Goal: Task Accomplishment & Management: Manage account settings

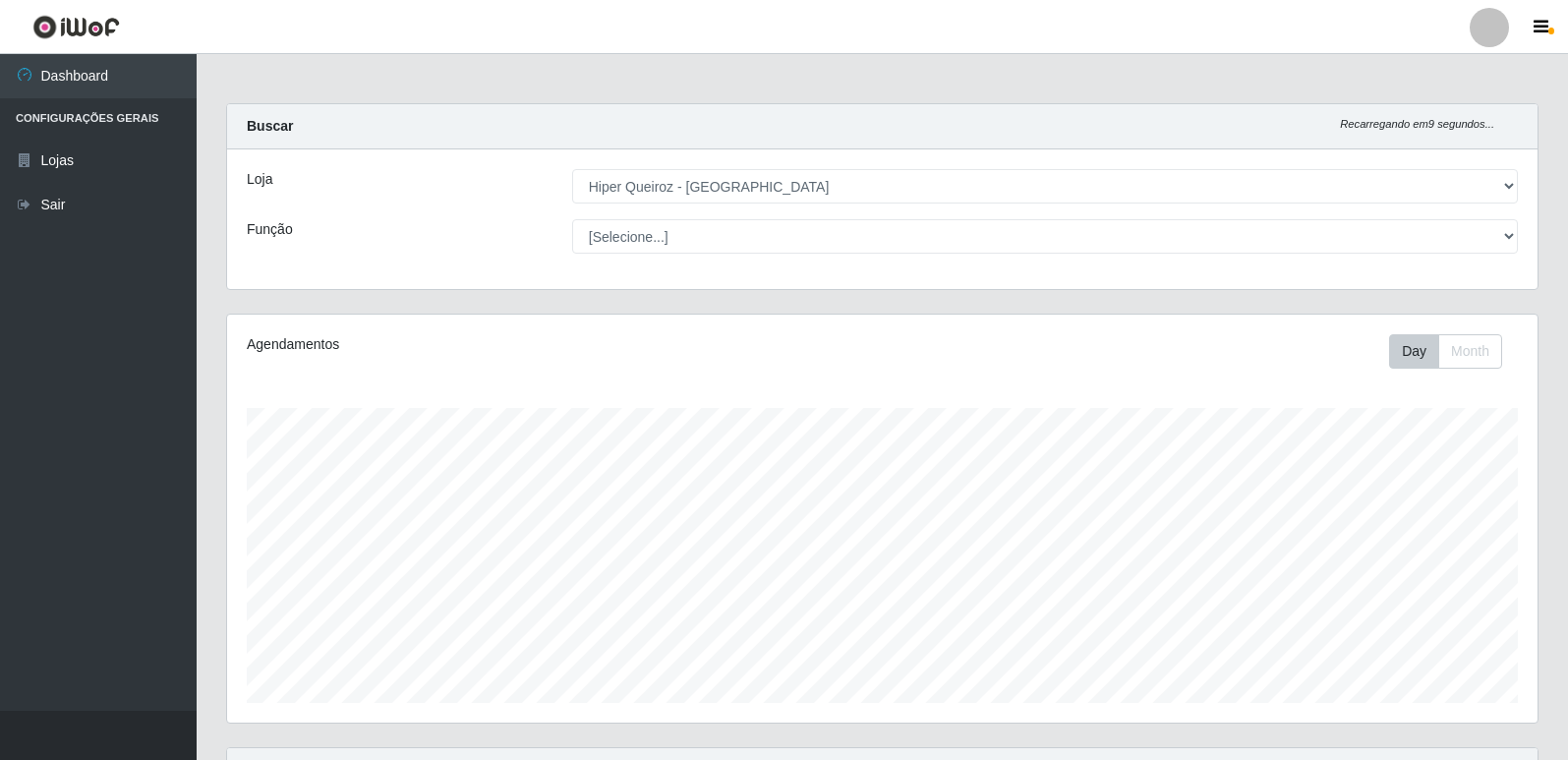
select select "516"
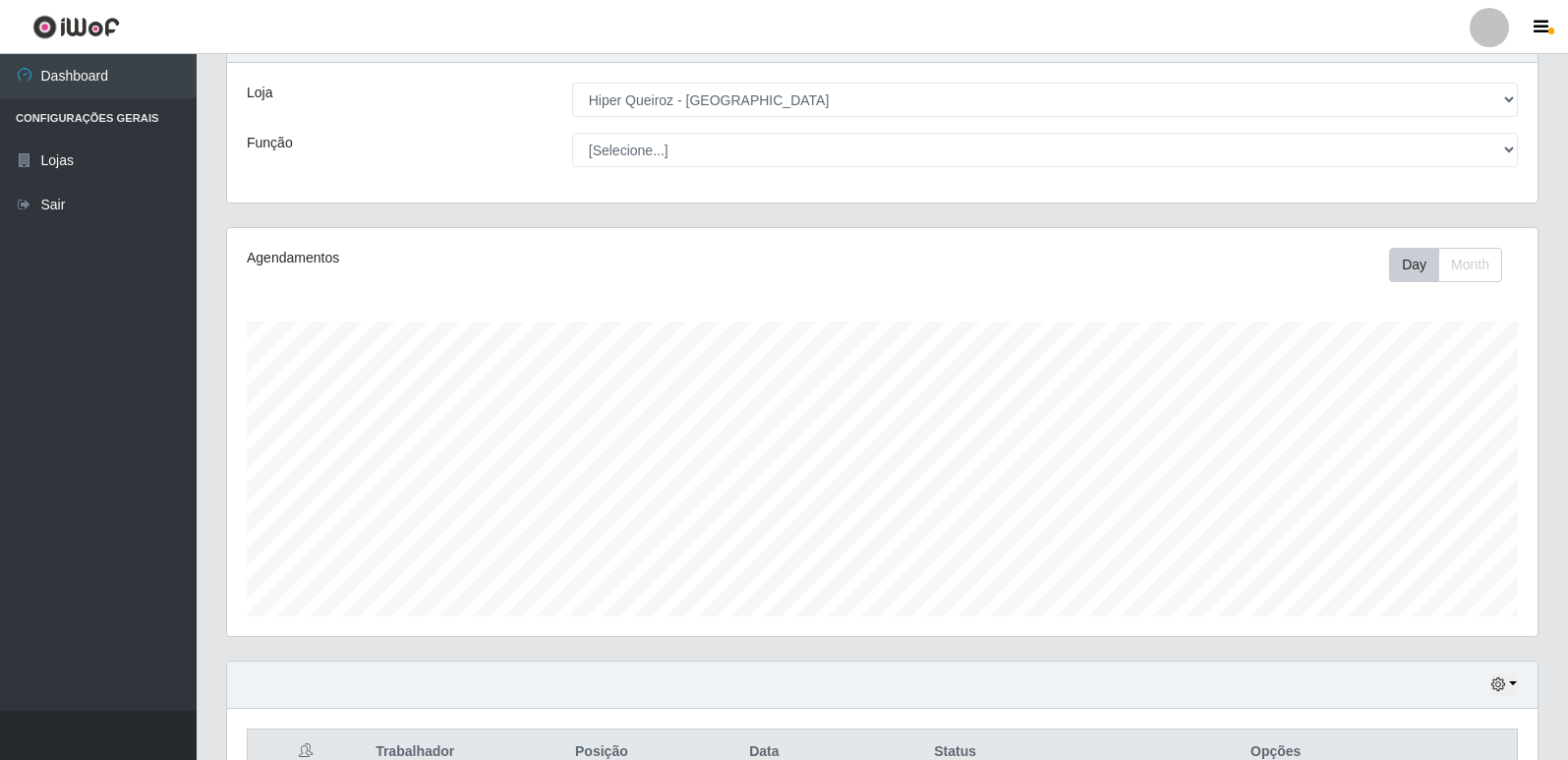
scroll to position [408, 1310]
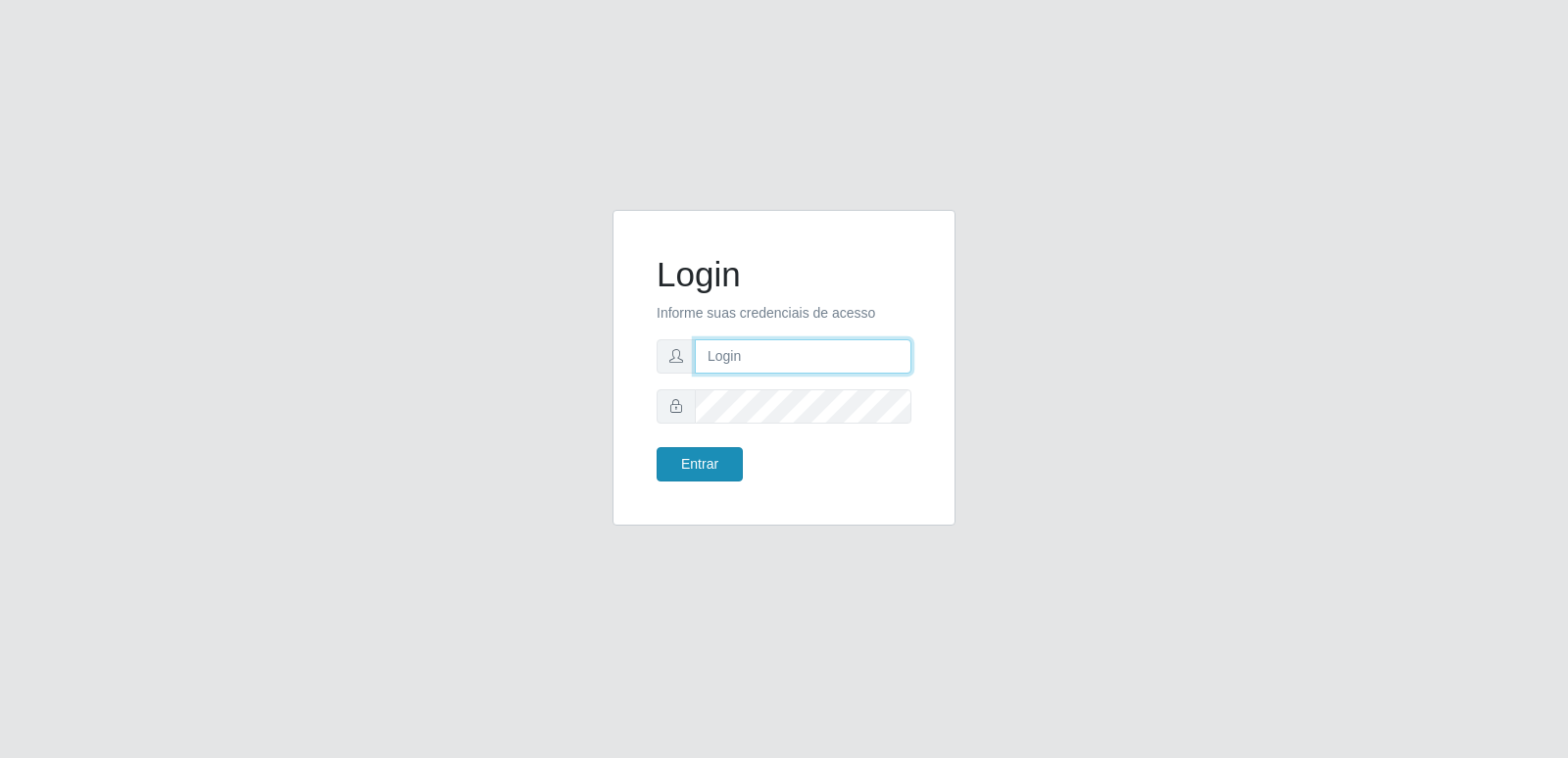
type input "[PERSON_NAME][EMAIL_ADDRESS][DOMAIN_NAME]"
click at [699, 465] on button "Entrar" at bounding box center [700, 464] width 87 height 34
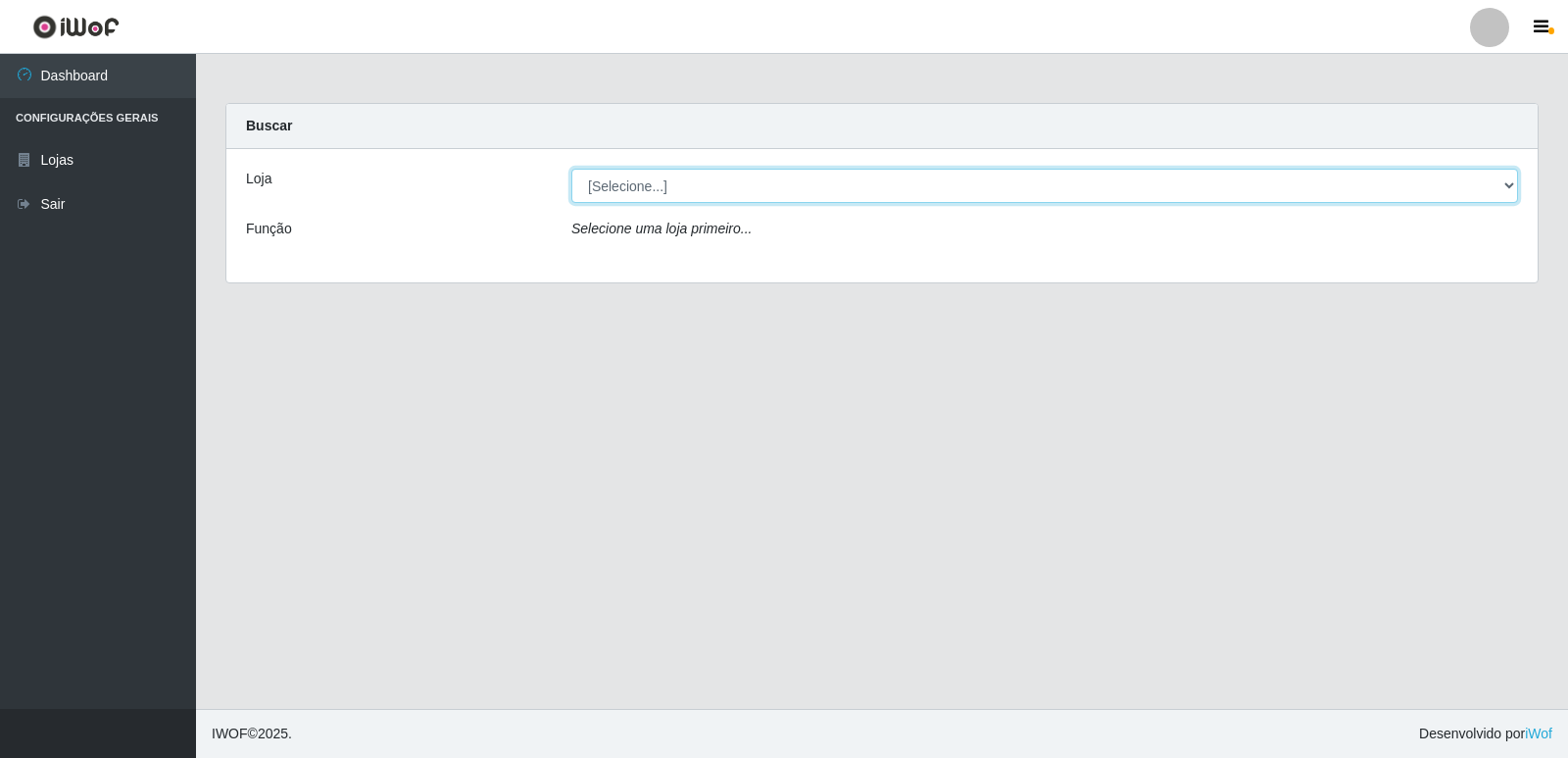
click at [632, 188] on select "[Selecione...] Hiper Queiroz - [GEOGRAPHIC_DATA] [GEOGRAPHIC_DATA] [GEOGRAPHIC_…" at bounding box center [1044, 185] width 947 height 34
select select "516"
click at [571, 168] on select "[Selecione...] Hiper Queiroz - [GEOGRAPHIC_DATA] [GEOGRAPHIC_DATA] [GEOGRAPHIC_…" at bounding box center [1044, 185] width 947 height 34
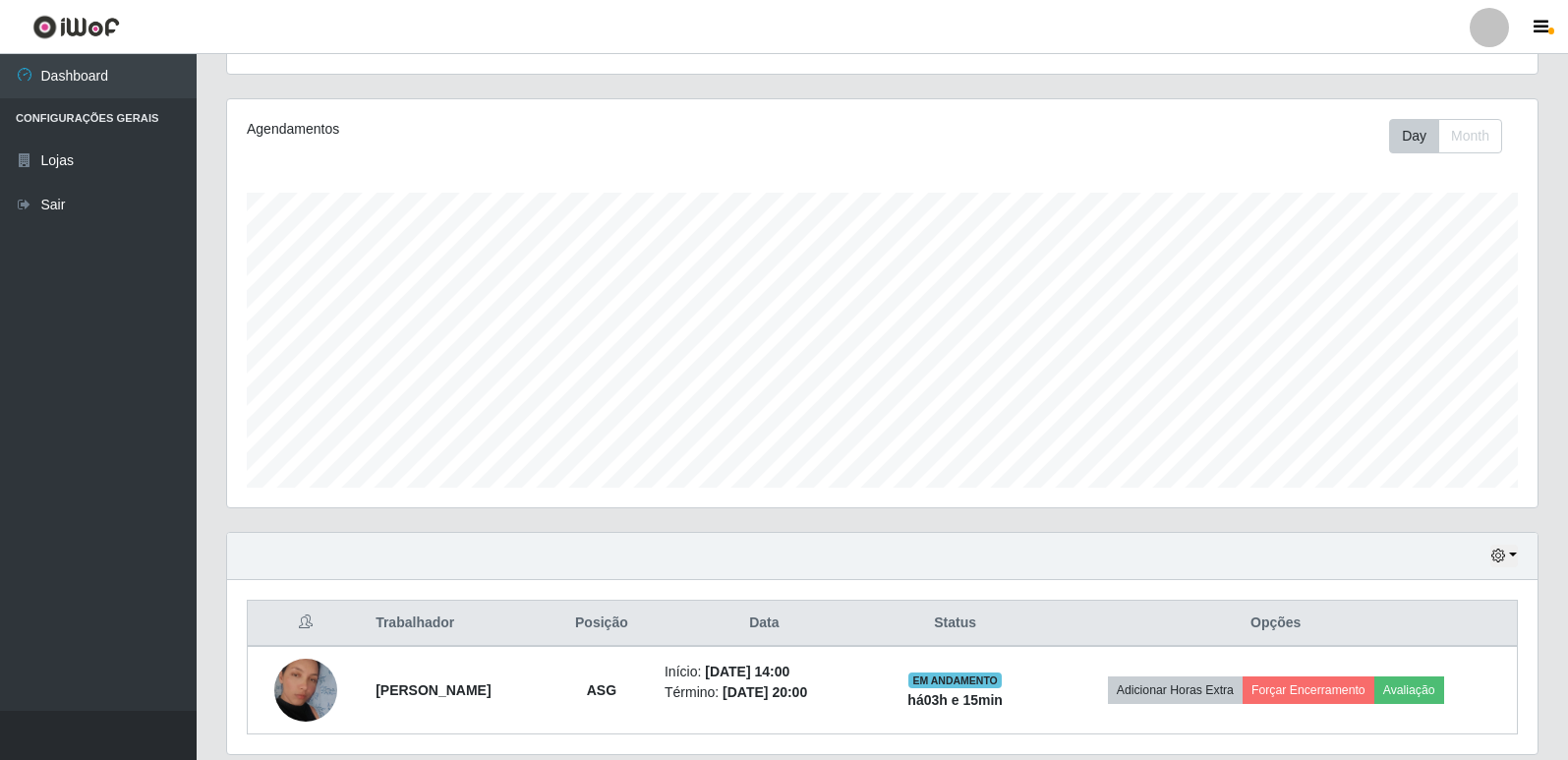
scroll to position [284, 0]
